Goal: Information Seeking & Learning: Check status

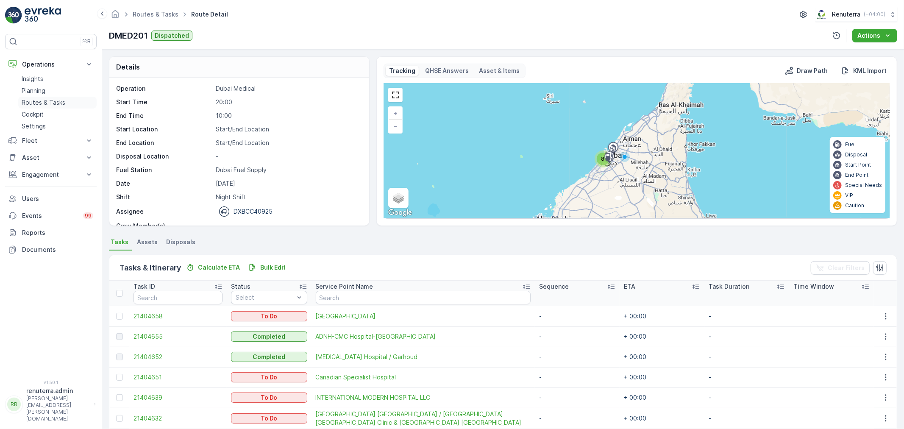
click at [42, 107] on p "Routes & Tasks" at bounding box center [44, 102] width 44 height 8
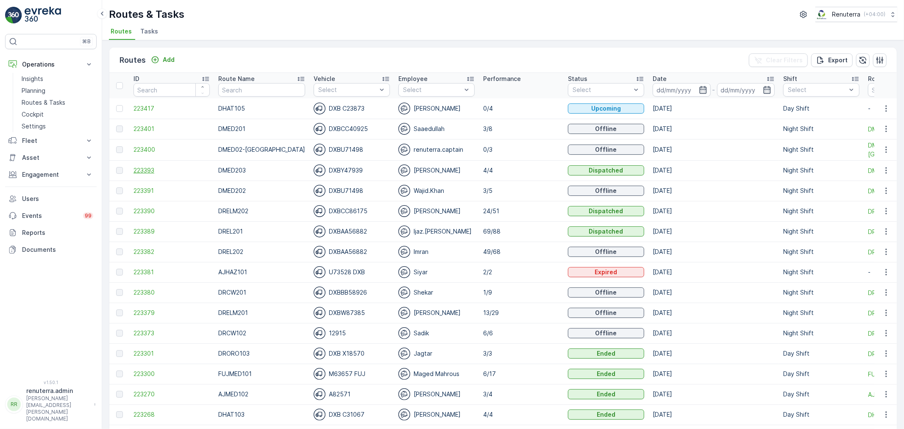
click at [157, 172] on span "223393" at bounding box center [172, 170] width 76 height 8
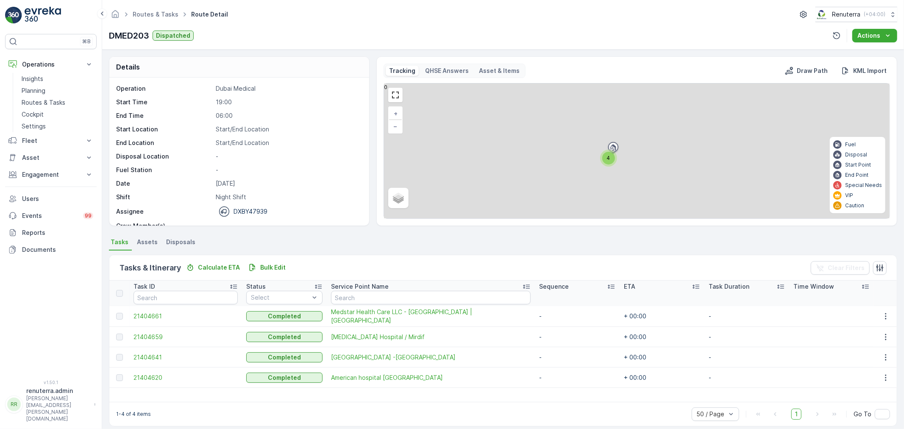
scroll to position [8, 0]
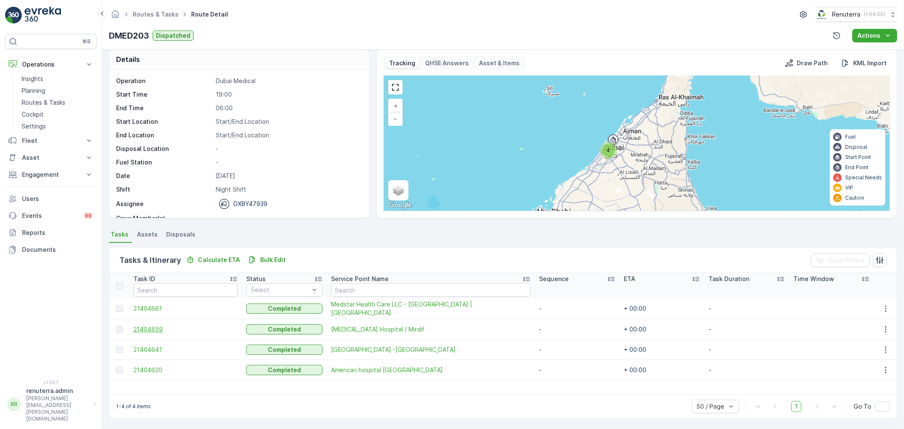
click at [143, 329] on span "21404659" at bounding box center [186, 329] width 104 height 8
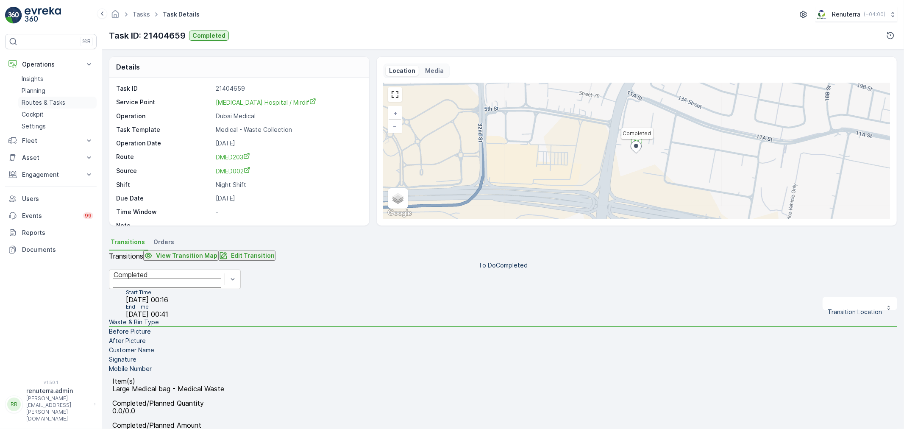
click at [56, 97] on link "Routes & Tasks" at bounding box center [57, 103] width 78 height 12
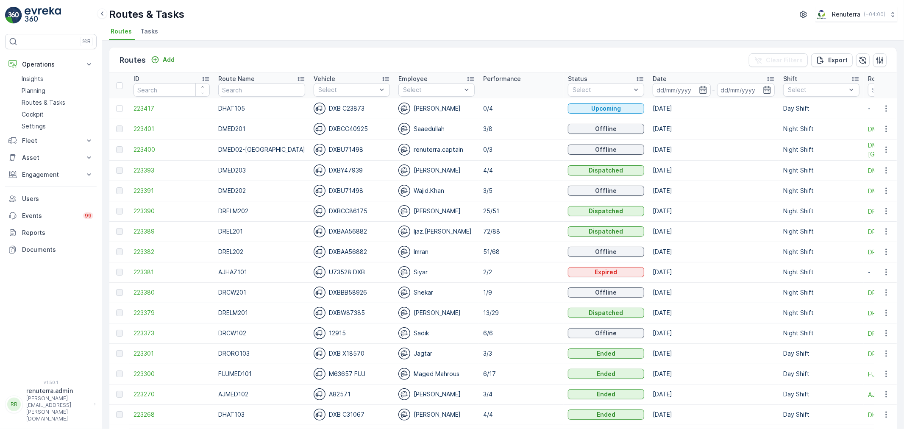
click at [18, 97] on link "Routes & Tasks" at bounding box center [57, 103] width 78 height 12
click at [142, 294] on span "223380" at bounding box center [172, 292] width 76 height 8
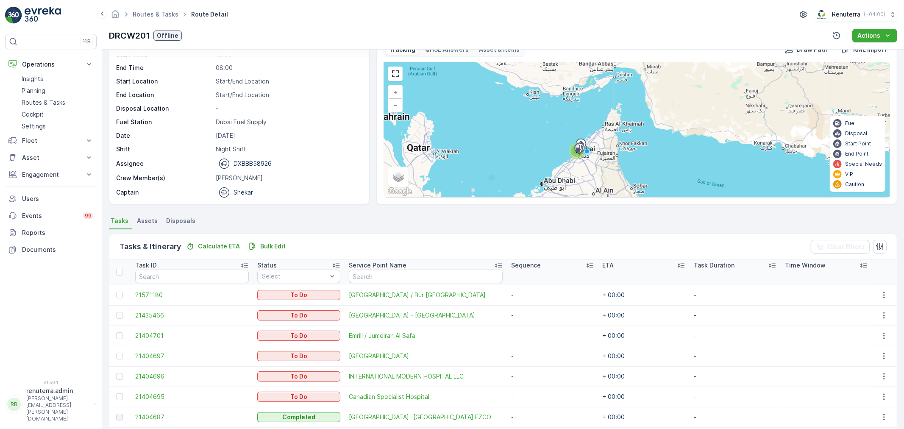
scroll to position [94, 0]
